Goal: Task Accomplishment & Management: Use online tool/utility

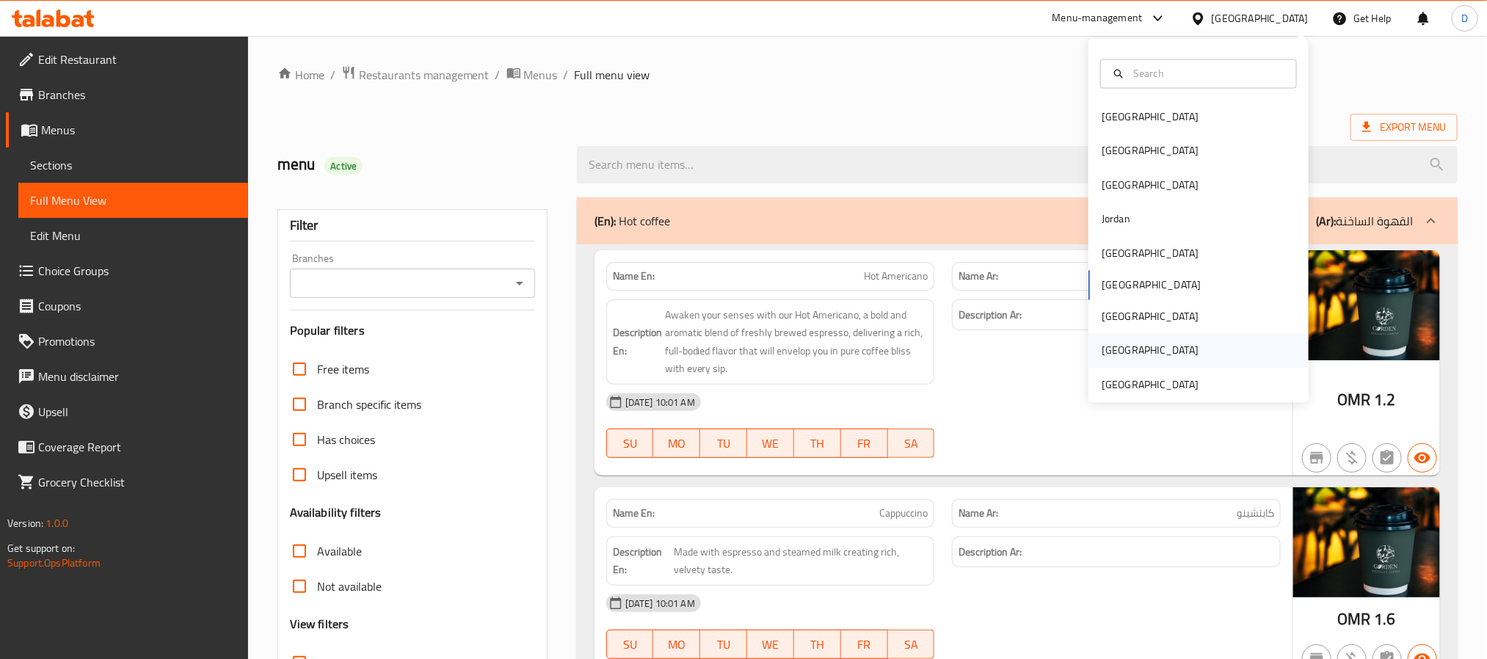
click at [1165, 364] on div "[GEOGRAPHIC_DATA]" at bounding box center [1199, 351] width 220 height 34
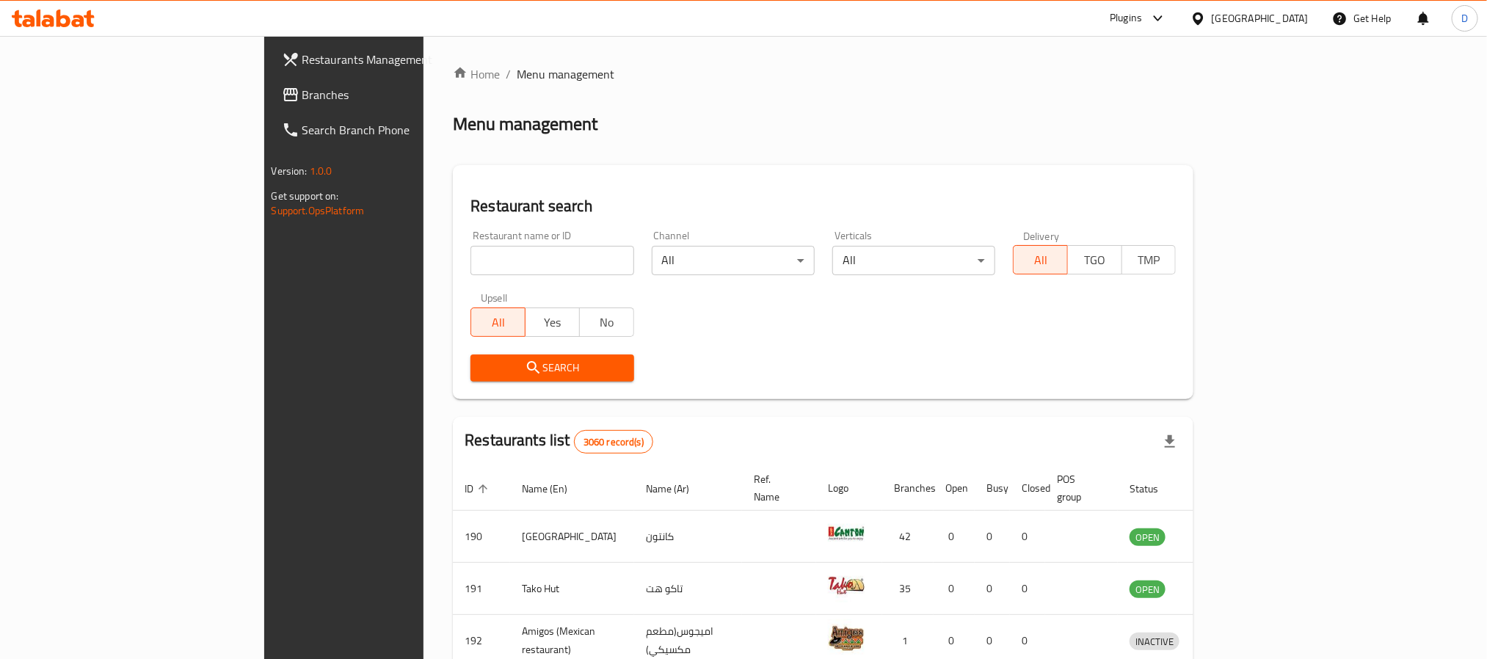
click at [1262, 23] on div "[GEOGRAPHIC_DATA]" at bounding box center [1260, 18] width 97 height 16
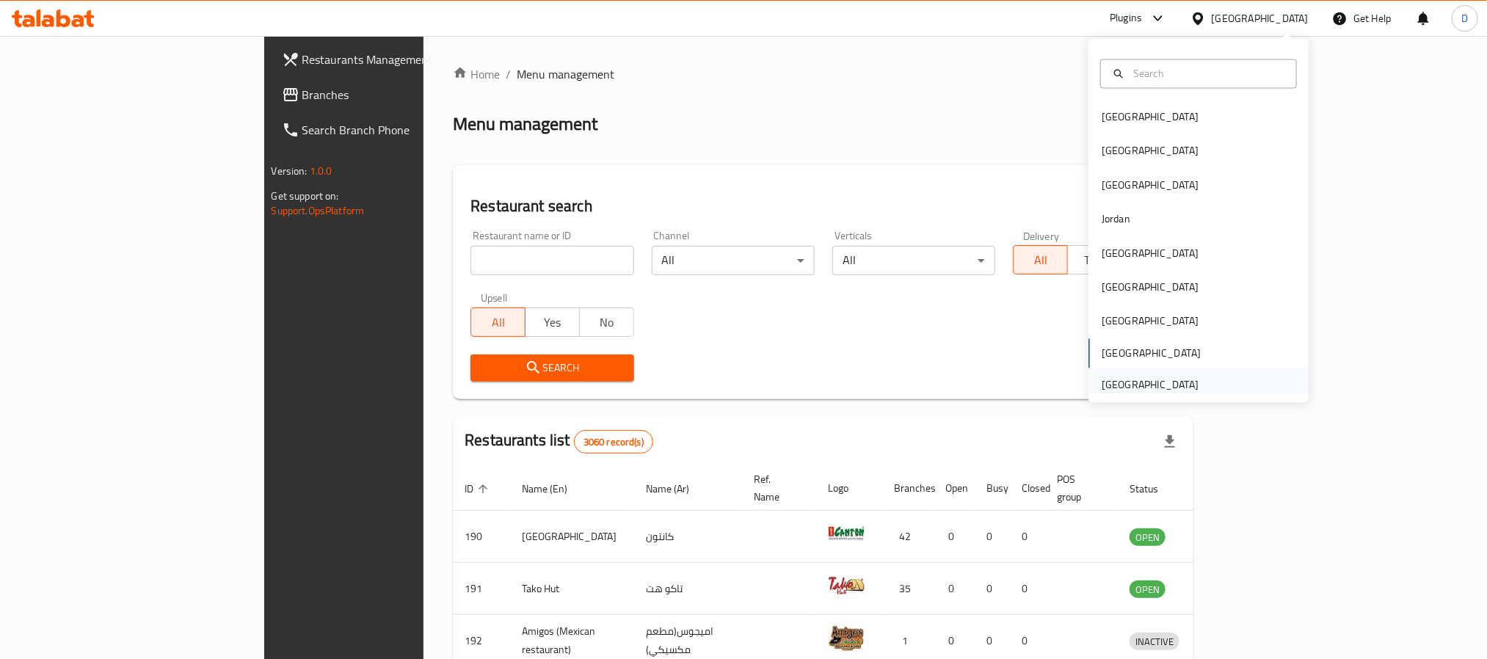
click at [1139, 377] on div "[GEOGRAPHIC_DATA]" at bounding box center [1150, 385] width 97 height 16
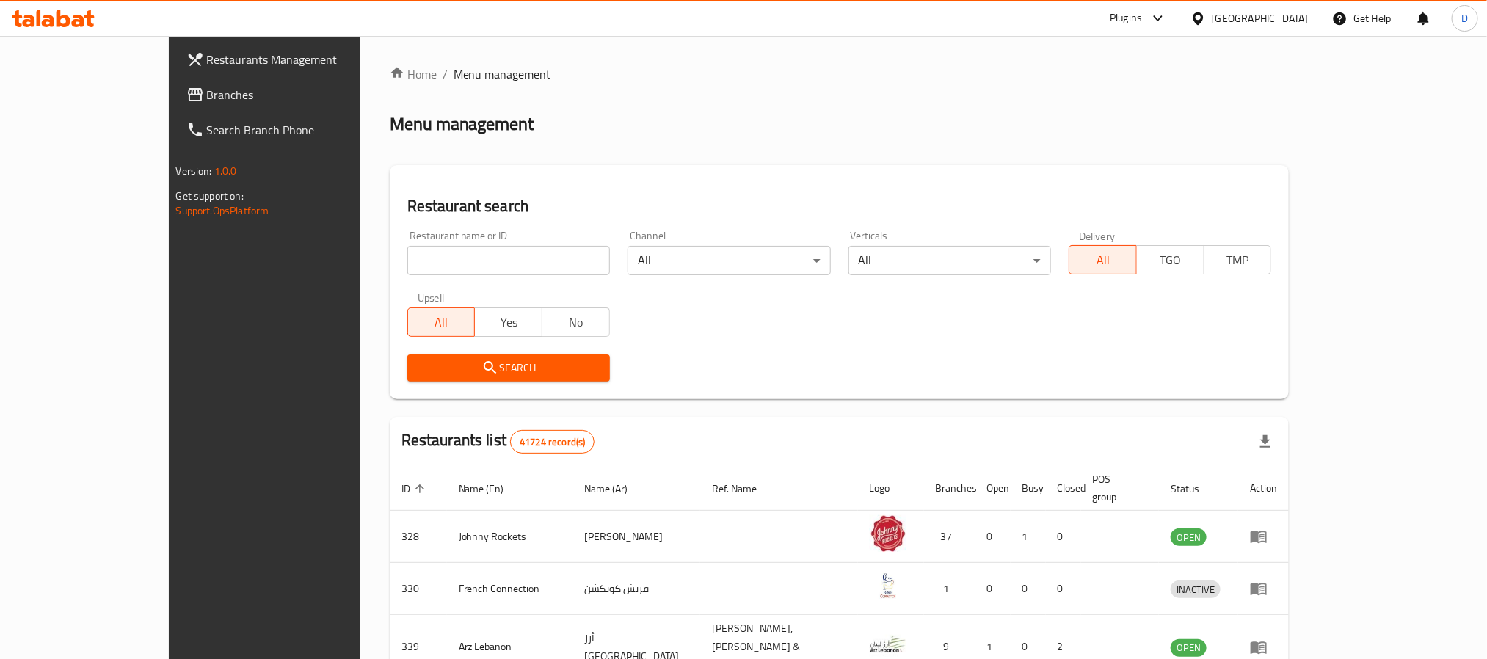
click at [1137, 15] on div "Plugins" at bounding box center [1126, 19] width 32 height 18
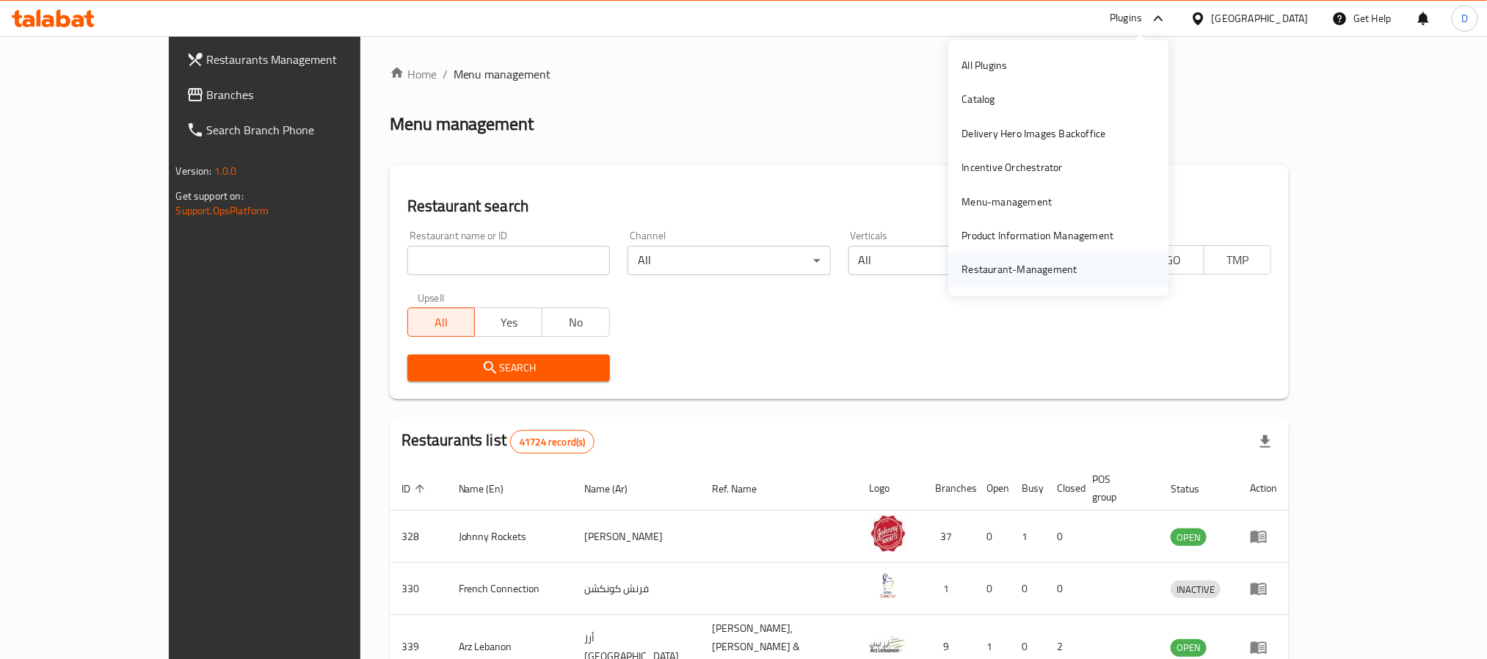
click at [1090, 269] on div "Restaurant-Management" at bounding box center [1059, 270] width 220 height 34
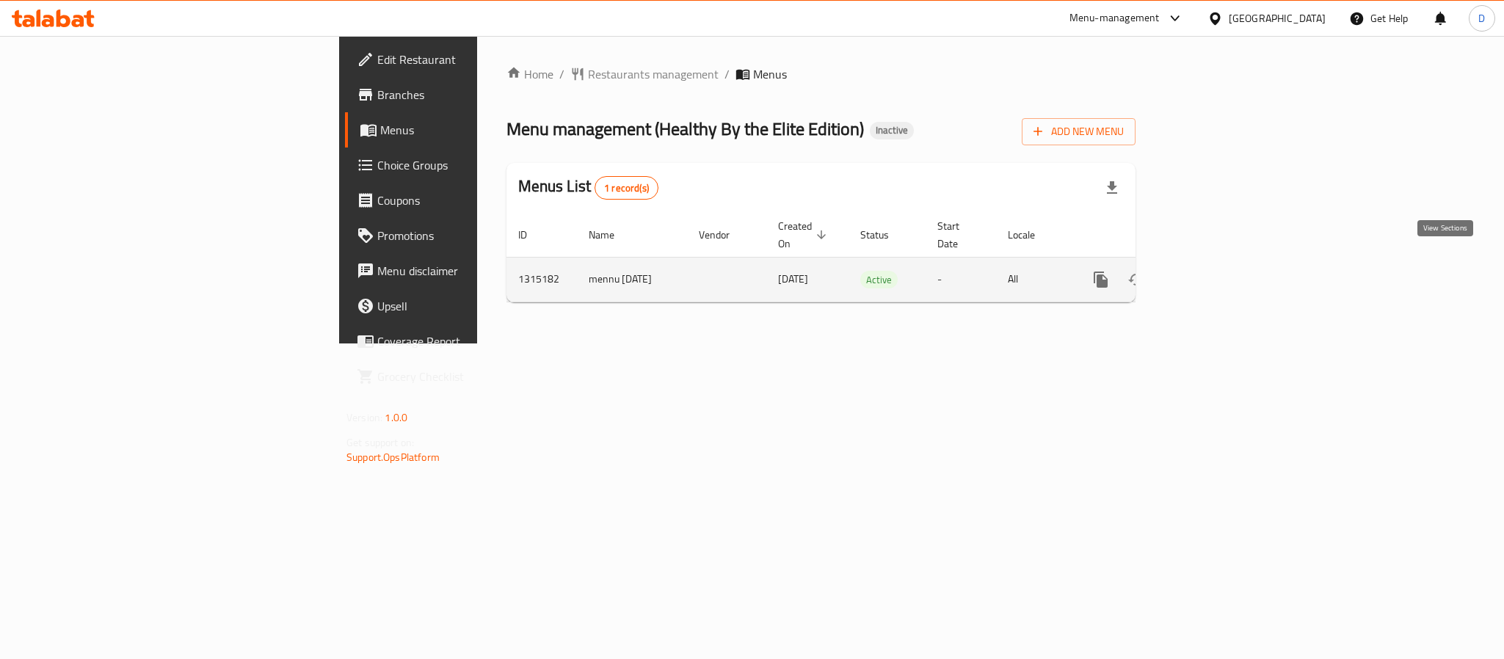
click at [1216, 271] on icon "enhanced table" at bounding box center [1207, 280] width 18 height 18
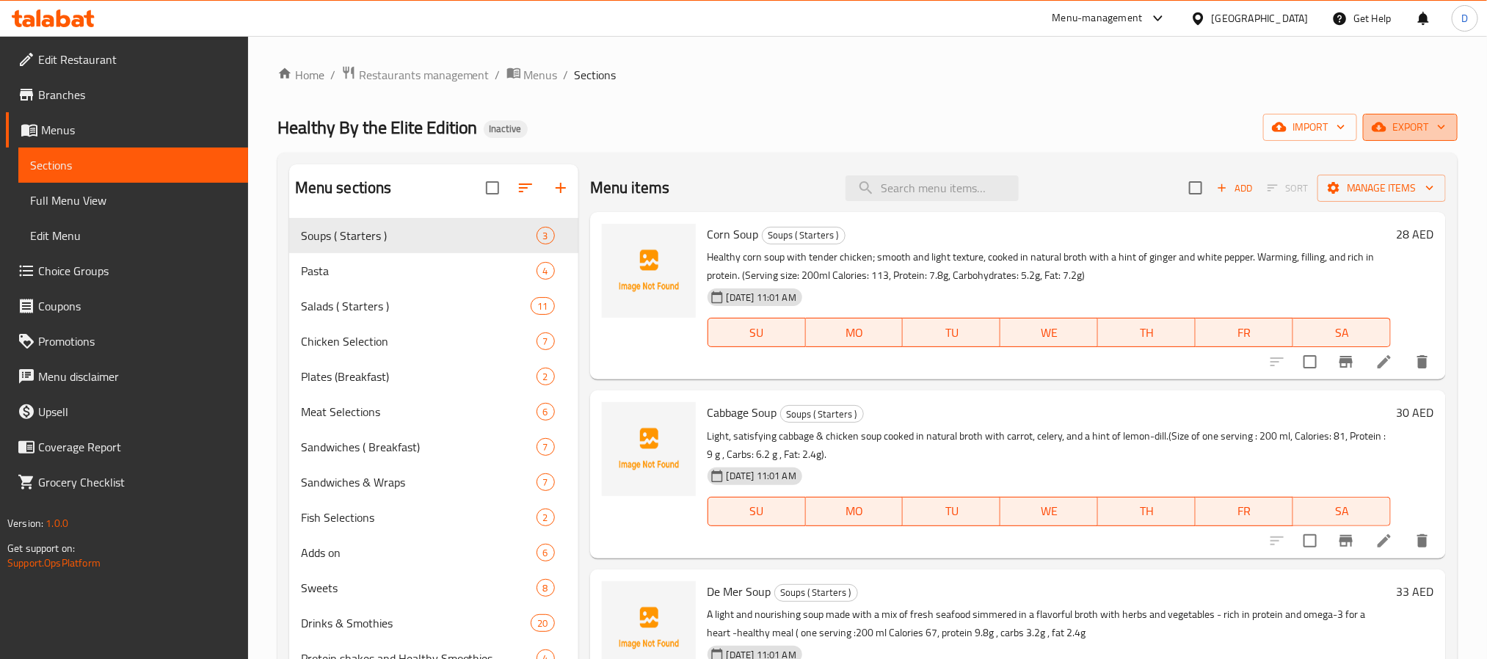
click at [1395, 131] on span "export" at bounding box center [1410, 127] width 71 height 18
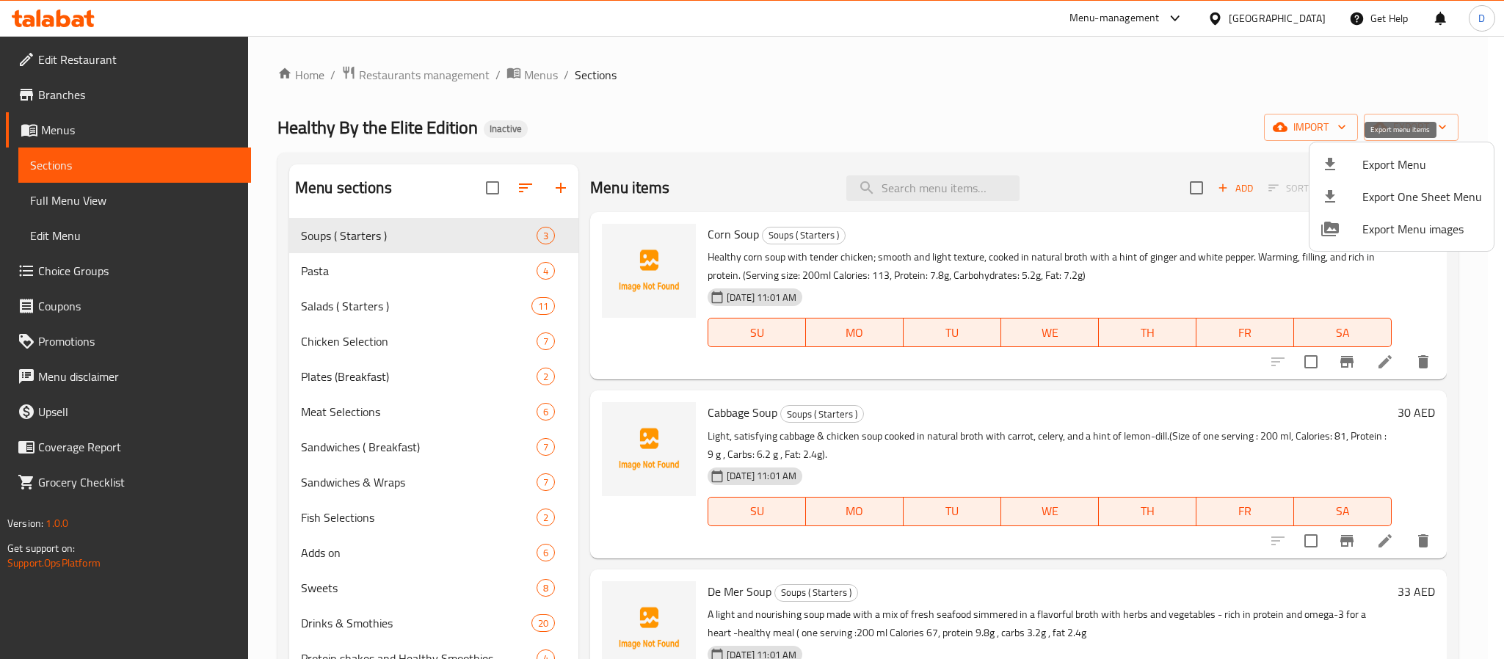
click at [1395, 156] on span "Export Menu" at bounding box center [1422, 165] width 120 height 18
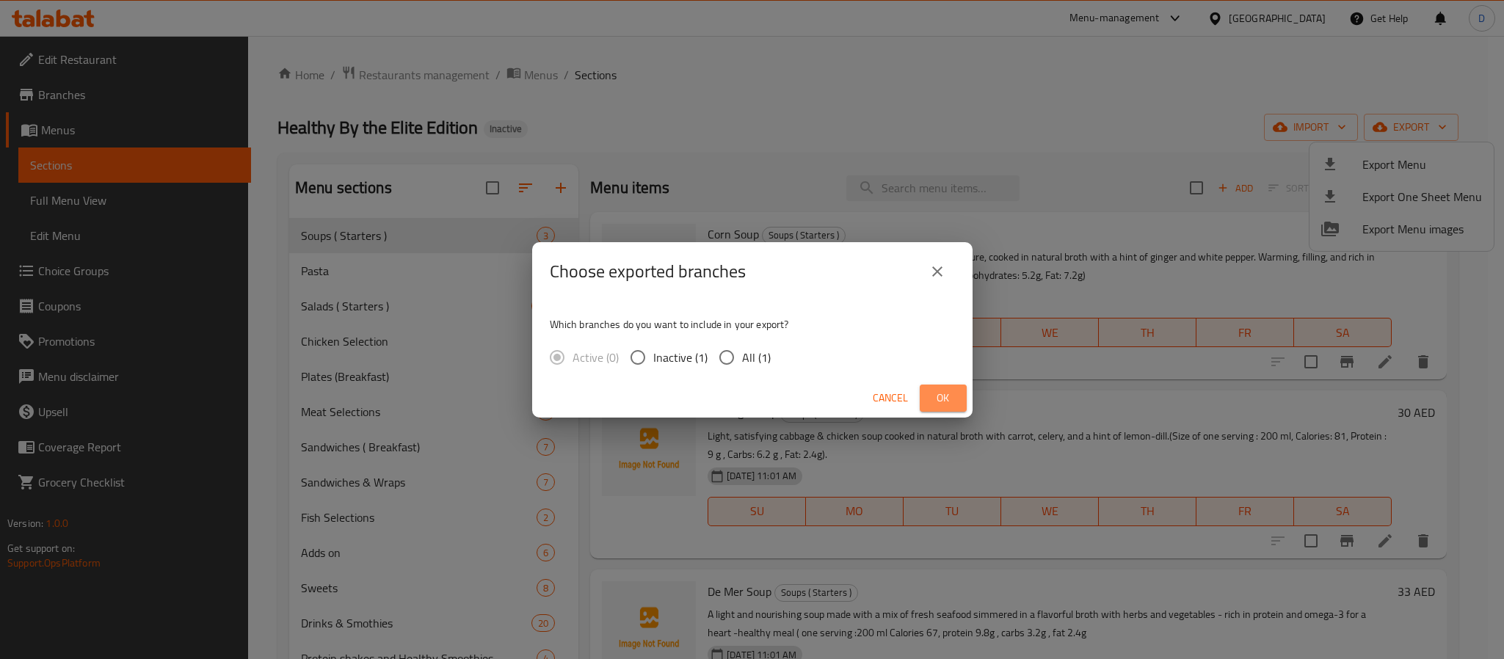
click at [934, 405] on span "Ok" at bounding box center [942, 398] width 23 height 18
